Goal: Task Accomplishment & Management: Complete application form

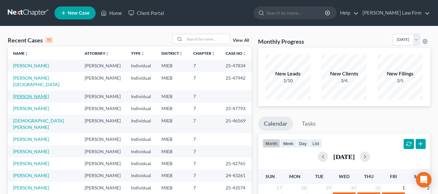
click at [23, 94] on link "[PERSON_NAME]" at bounding box center [31, 97] width 36 height 6
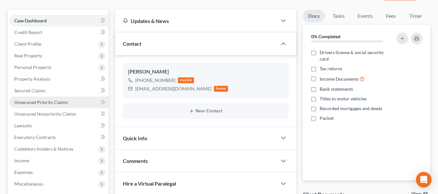
scroll to position [58, 0]
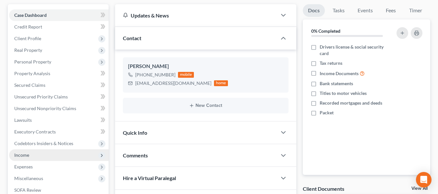
click at [39, 161] on span "Income" at bounding box center [59, 156] width 100 height 12
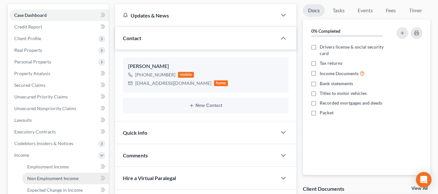
click at [66, 182] on link "Non Employment Income" at bounding box center [65, 179] width 87 height 12
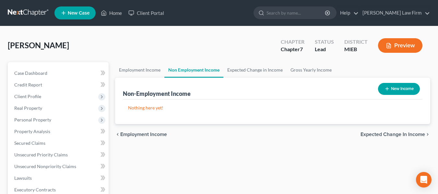
click at [396, 87] on button "New Income" at bounding box center [399, 89] width 42 height 12
select select "0"
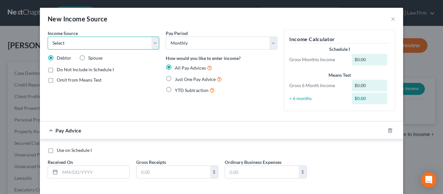
click at [85, 45] on select "Select Unemployment Disability (from employer) Pension Retirement Social Securi…" at bounding box center [104, 43] width 112 height 13
select select "4"
click at [48, 37] on select "Select Unemployment Disability (from employer) Pension Retirement Social Securi…" at bounding box center [104, 43] width 112 height 13
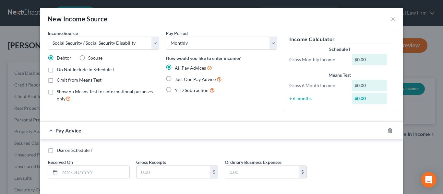
click at [175, 79] on label "Just One Pay Advice" at bounding box center [198, 79] width 47 height 7
click at [177, 79] on input "Just One Pay Advice" at bounding box center [179, 78] width 4 height 4
radio input "true"
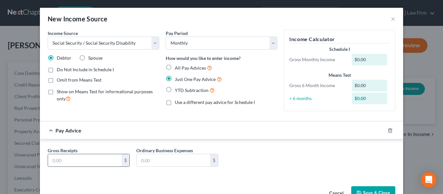
click at [83, 163] on input "text" at bounding box center [85, 160] width 74 height 12
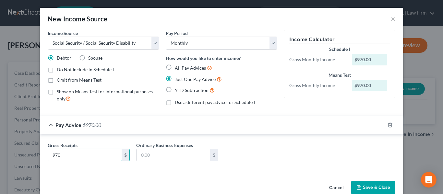
type input "970"
click at [370, 184] on button "Save & Close" at bounding box center [373, 188] width 44 height 14
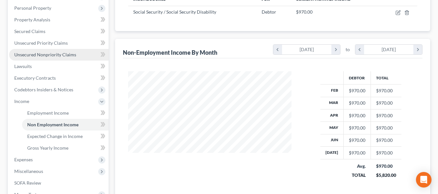
scroll to position [114, 0]
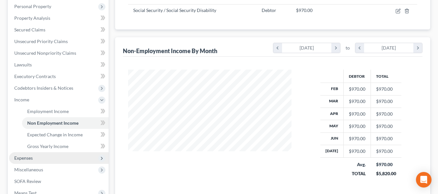
click at [25, 158] on span "Expenses" at bounding box center [23, 158] width 18 height 6
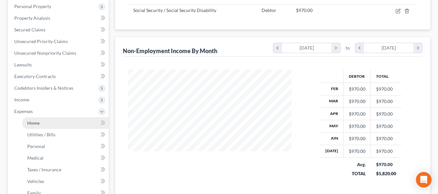
click at [34, 121] on span "Home" at bounding box center [33, 123] width 12 height 6
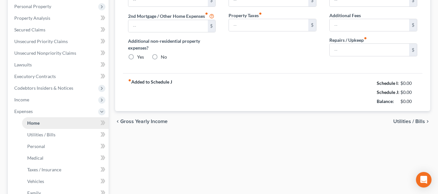
type input "1,300.00"
type input "0.00"
radio input "true"
type input "0.00"
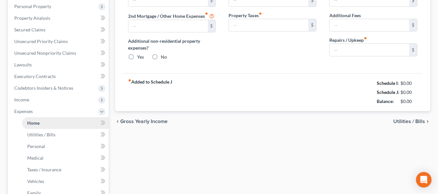
type input "0.00"
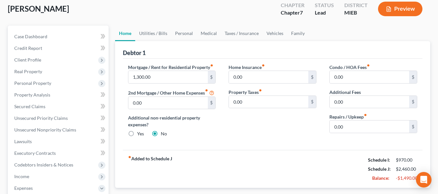
scroll to position [36, 0]
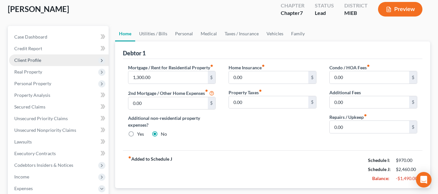
click at [30, 62] on span "Client Profile" at bounding box center [27, 60] width 27 height 6
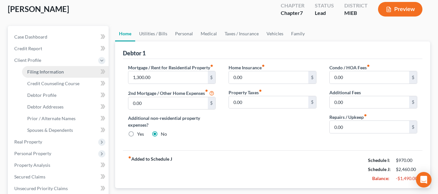
click at [43, 69] on span "Filing Information" at bounding box center [45, 72] width 37 height 6
select select "1"
select select "0"
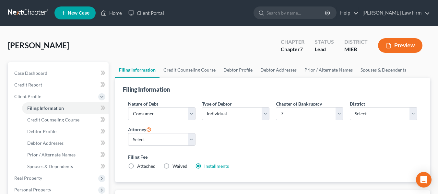
click at [173, 166] on label "Waived Waived" at bounding box center [180, 166] width 15 height 6
click at [175, 166] on input "Waived Waived" at bounding box center [177, 165] width 4 height 4
radio input "true"
radio input "false"
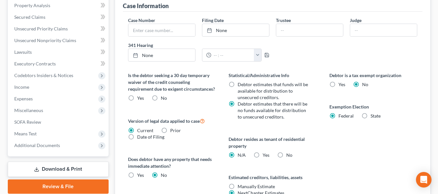
scroll to position [197, 0]
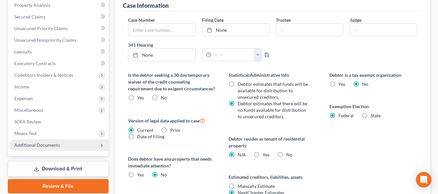
click at [65, 144] on span "Additional Documents" at bounding box center [59, 146] width 100 height 12
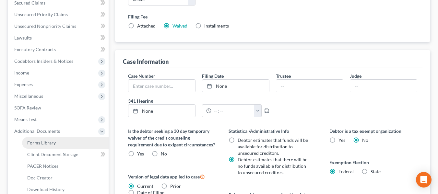
scroll to position [141, 0]
click at [65, 155] on span "Client Document Storage" at bounding box center [52, 155] width 51 height 6
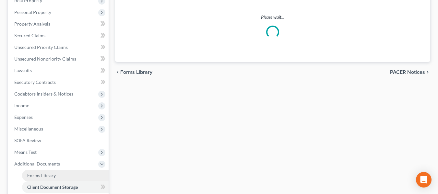
select select "32"
select select "6"
select select "7"
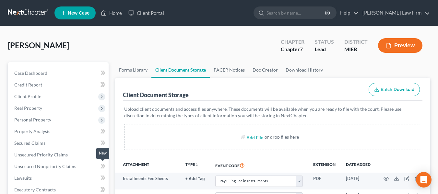
scroll to position [31, 0]
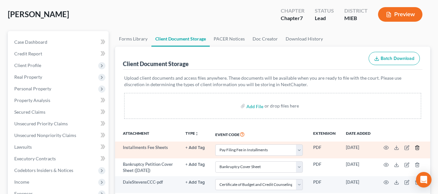
click at [415, 147] on icon "button" at bounding box center [417, 147] width 5 height 5
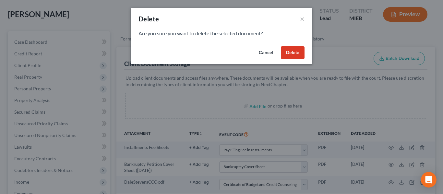
click at [294, 51] on button "Delete" at bounding box center [293, 52] width 24 height 13
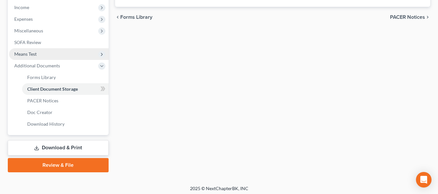
scroll to position [209, 0]
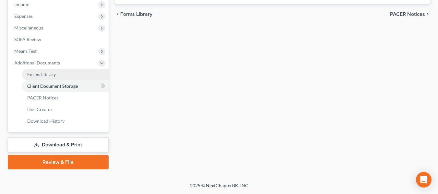
click at [43, 74] on span "Forms Library" at bounding box center [41, 75] width 29 height 6
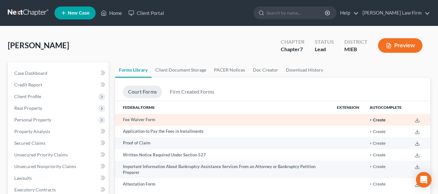
click at [380, 121] on button "+ Create" at bounding box center [378, 120] width 16 height 4
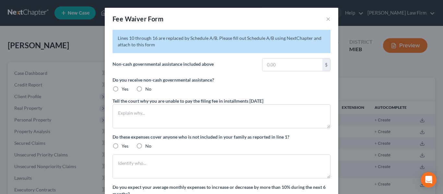
click at [145, 90] on label "No" at bounding box center [148, 89] width 6 height 6
click at [148, 90] on input "No" at bounding box center [150, 88] width 4 height 4
radio input "true"
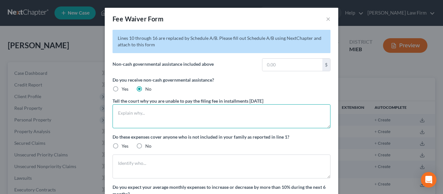
click at [149, 117] on textarea at bounding box center [222, 116] width 218 height 24
click at [227, 113] on textarea "Debtor is on a fixed income which cover his essential ,omthly expenses." at bounding box center [222, 116] width 218 height 24
type textarea "Debtor is on a fixed income which cover his essential monthly expenses."
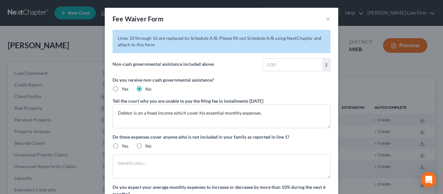
click at [145, 147] on label "No" at bounding box center [148, 146] width 6 height 6
click at [148, 147] on input "No" at bounding box center [150, 145] width 4 height 4
radio input "true"
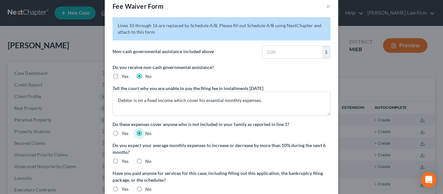
scroll to position [14, 0]
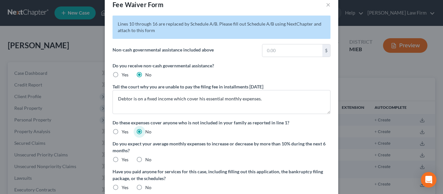
click at [145, 159] on label "No" at bounding box center [148, 160] width 6 height 6
click at [148, 159] on input "No" at bounding box center [150, 159] width 4 height 4
radio input "true"
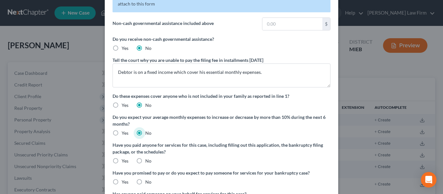
scroll to position [42, 0]
click at [122, 161] on label "Yes" at bounding box center [125, 160] width 7 height 6
click at [124, 161] on input "Yes" at bounding box center [126, 159] width 4 height 4
radio input "true"
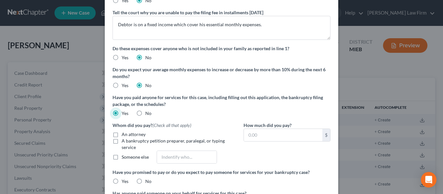
scroll to position [89, 0]
click at [122, 133] on label "An attorney" at bounding box center [134, 134] width 24 height 6
click at [124, 133] on input "An attorney" at bounding box center [126, 133] width 4 height 4
checkbox input "true"
click at [261, 140] on input "text" at bounding box center [283, 135] width 79 height 12
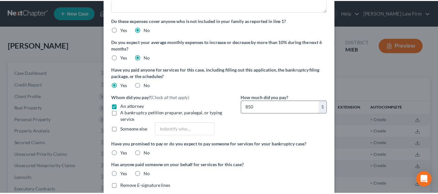
scroll to position [153, 0]
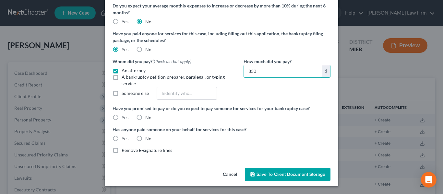
type input "850"
click at [145, 118] on label "No" at bounding box center [148, 118] width 6 height 6
click at [148, 118] on input "No" at bounding box center [150, 117] width 4 height 4
radio input "true"
click at [145, 138] on label "No" at bounding box center [148, 139] width 6 height 6
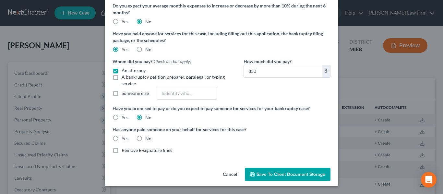
click at [148, 138] on input "No" at bounding box center [150, 138] width 4 height 4
radio input "true"
click at [267, 173] on span "Save to Client Document Storage" at bounding box center [291, 175] width 69 height 6
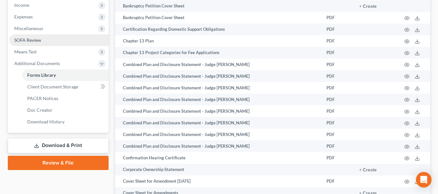
scroll to position [208, 0]
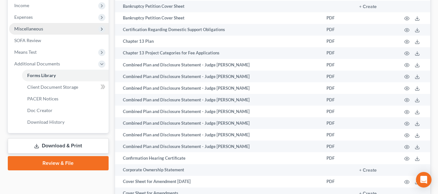
click at [47, 29] on span "Miscellaneous" at bounding box center [59, 29] width 100 height 12
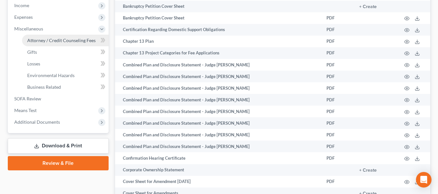
click at [49, 42] on span "Attorney / Credit Counseling Fees" at bounding box center [61, 41] width 68 height 6
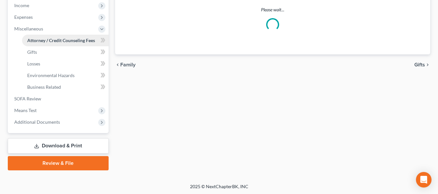
select select "0"
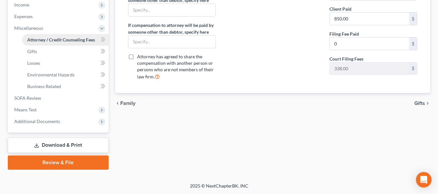
scroll to position [209, 0]
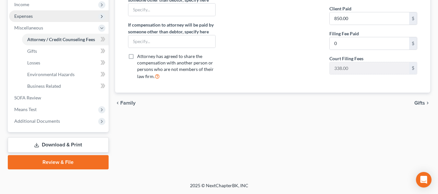
click at [24, 18] on span "Expenses" at bounding box center [23, 16] width 18 height 6
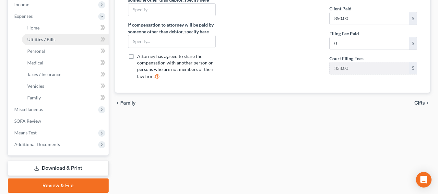
click at [34, 39] on span "Utilities / Bills" at bounding box center [41, 40] width 28 height 6
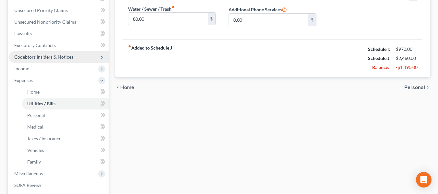
scroll to position [232, 0]
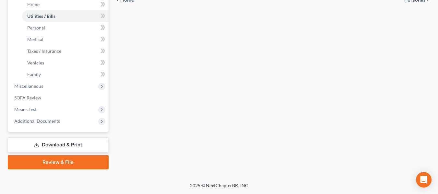
click at [68, 163] on link "Review & File" at bounding box center [58, 162] width 101 height 14
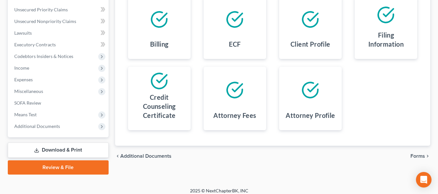
scroll to position [151, 0]
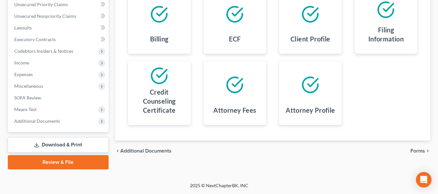
click at [419, 150] on span "Forms" at bounding box center [418, 151] width 15 height 5
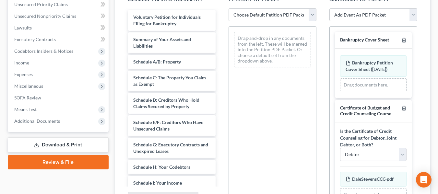
scroll to position [135, 0]
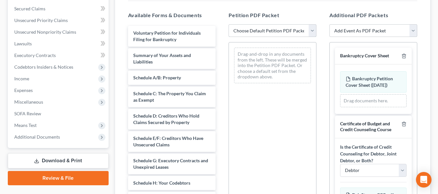
click at [311, 33] on select "Choose Default Petition PDF Packet Emergency Filing (Voluntary Petition and Cre…" at bounding box center [273, 30] width 88 height 13
select select "1"
click at [229, 24] on select "Choose Default Petition PDF Packet Emergency Filing (Voluntary Petition and Cre…" at bounding box center [273, 30] width 88 height 13
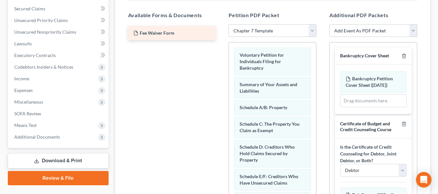
click at [175, 31] on div "Fee Waiver Form" at bounding box center [172, 33] width 88 height 14
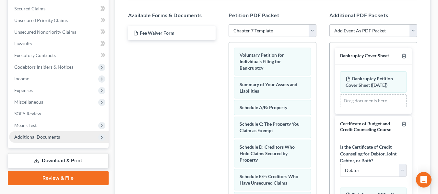
click at [43, 135] on span "Additional Documents" at bounding box center [37, 137] width 46 height 6
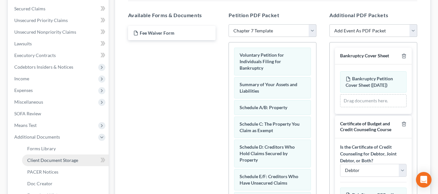
click at [47, 158] on span "Client Document Storage" at bounding box center [52, 161] width 51 height 6
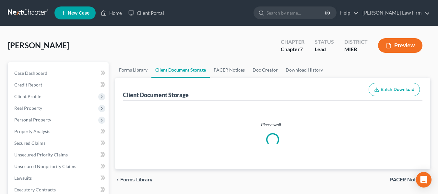
select select "6"
select select "7"
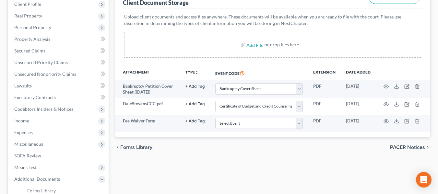
scroll to position [93, 0]
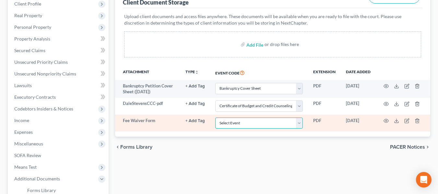
click at [283, 126] on select "Select Event 20 Largest Unsecured Creditors Amended Chapter 11 Plan Amended Cha…" at bounding box center [259, 123] width 88 height 11
select select "20"
click at [215, 118] on select "Select Event 20 Largest Unsecured Creditors Amended Chapter 11 Plan Amended Cha…" at bounding box center [259, 123] width 88 height 11
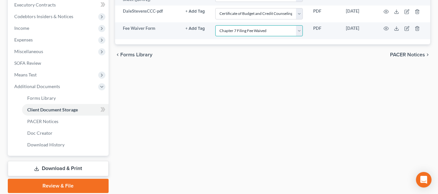
scroll to position [209, 0]
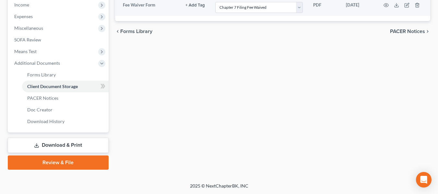
click at [90, 164] on link "Review & File" at bounding box center [58, 163] width 101 height 14
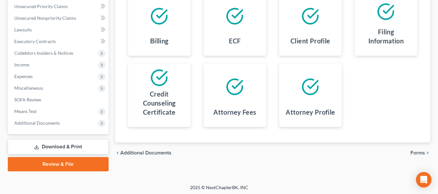
scroll to position [151, 0]
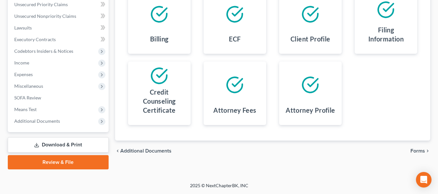
click at [415, 151] on span "Forms" at bounding box center [418, 151] width 15 height 5
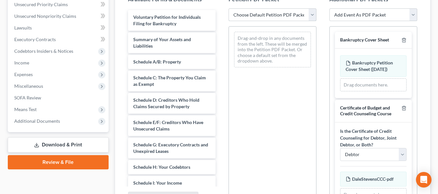
click at [313, 15] on select "Choose Default Petition PDF Packet Emergency Filing (Voluntary Petition and Cre…" at bounding box center [273, 14] width 88 height 13
select select "1"
click at [229, 8] on select "Choose Default Petition PDF Packet Emergency Filing (Voluntary Petition and Cre…" at bounding box center [273, 14] width 88 height 13
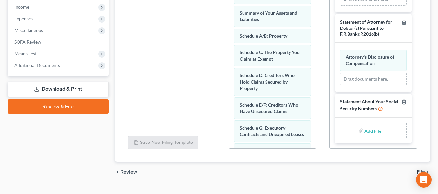
scroll to position [207, 0]
click at [371, 130] on input "file" at bounding box center [373, 131] width 16 height 12
type input "C:\fakepath\DaleStevensSSN.pdf"
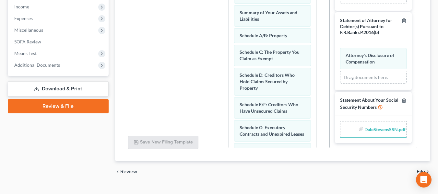
scroll to position [397, 0]
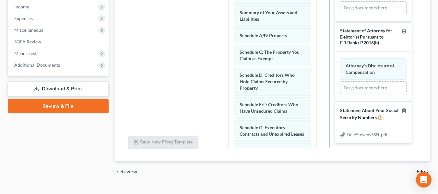
click at [417, 171] on span "File" at bounding box center [421, 171] width 8 height 5
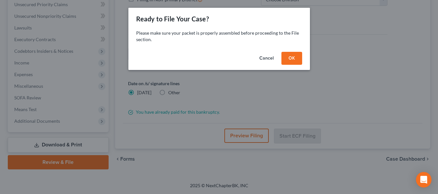
scroll to position [151, 0]
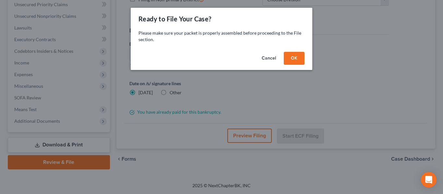
click at [295, 56] on button "OK" at bounding box center [294, 58] width 21 height 13
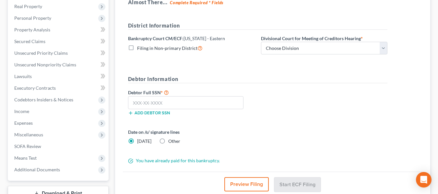
scroll to position [92, 0]
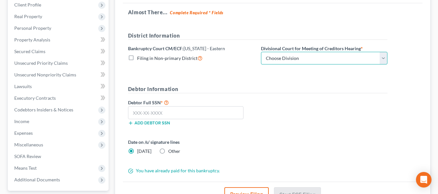
click at [300, 61] on select "Choose Division [GEOGRAPHIC_DATA] [GEOGRAPHIC_DATA] [GEOGRAPHIC_DATA]" at bounding box center [324, 58] width 127 height 13
select select "1"
click at [261, 52] on select "Choose Division [GEOGRAPHIC_DATA] [GEOGRAPHIC_DATA] [GEOGRAPHIC_DATA]" at bounding box center [324, 58] width 127 height 13
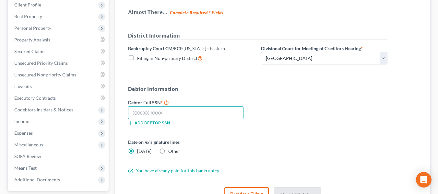
click at [150, 112] on input "text" at bounding box center [186, 112] width 116 height 13
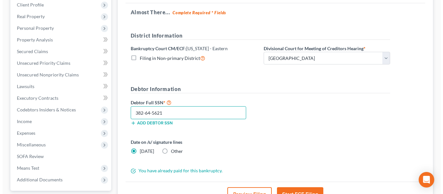
scroll to position [109, 0]
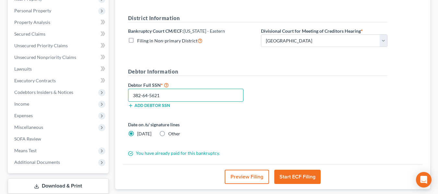
type input "382-64-5621"
click at [302, 178] on button "Start ECF Filing" at bounding box center [298, 177] width 46 height 14
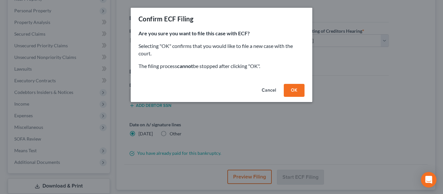
click at [294, 89] on button "OK" at bounding box center [294, 90] width 21 height 13
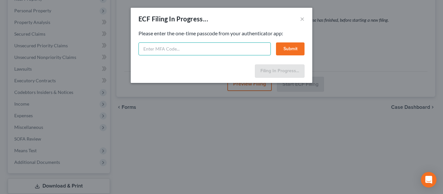
click at [202, 50] on input "text" at bounding box center [205, 49] width 132 height 13
type input "222870"
click at [298, 49] on button "Submit" at bounding box center [290, 49] width 29 height 13
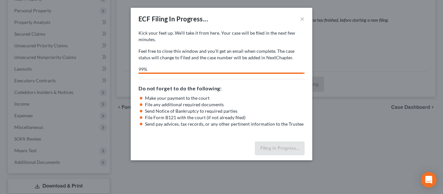
select select "1"
